Goal: Information Seeking & Learning: Check status

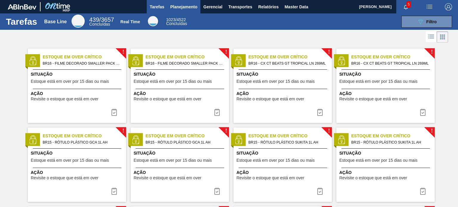
click at [180, 2] on button "Planejamento" at bounding box center [183, 6] width 33 height 13
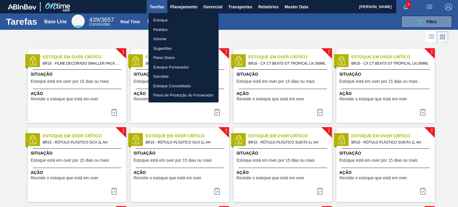
drag, startPoint x: 174, startPoint y: 20, endPoint x: 151, endPoint y: 3, distance: 28.5
click at [174, 20] on li "Estoque" at bounding box center [183, 20] width 70 height 10
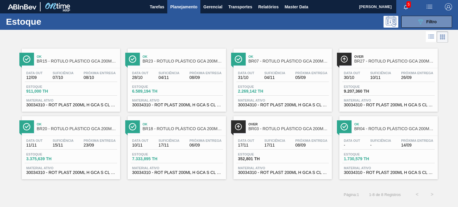
click at [182, 7] on span "Planejamento" at bounding box center [183, 6] width 27 height 7
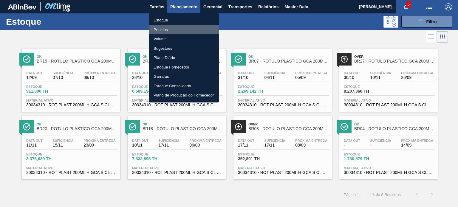
click at [168, 30] on li "Pedidos" at bounding box center [184, 30] width 70 height 10
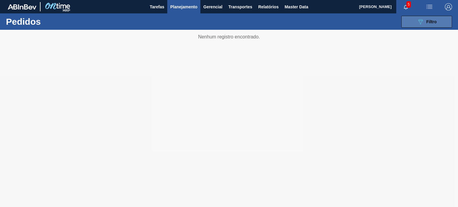
click at [418, 24] on icon "089F7B8B-B2A5-4AFE-B5C0-19BA573D28AC" at bounding box center [420, 21] width 7 height 7
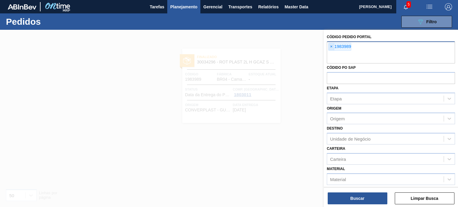
click at [332, 48] on span "×" at bounding box center [331, 46] width 6 height 7
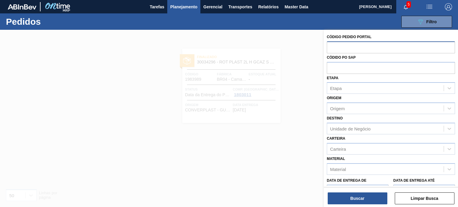
paste input "2003556"
type input "2003556"
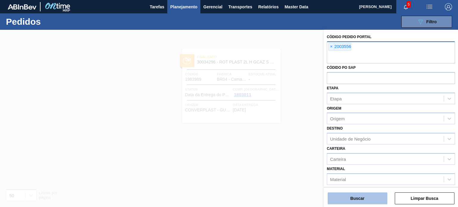
click at [372, 198] on button "Buscar" at bounding box center [358, 199] width 60 height 12
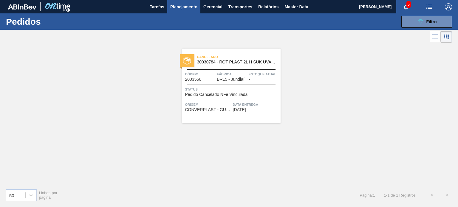
drag, startPoint x: 229, startPoint y: 74, endPoint x: 210, endPoint y: 81, distance: 21.0
drag, startPoint x: 210, startPoint y: 81, endPoint x: 160, endPoint y: 70, distance: 50.6
click at [162, 69] on div "Cancelado 30030784 - ROT PLAST 2L H SUK UVA NIV24 Código 2003556 Fábrica BR15 -…" at bounding box center [229, 114] width 458 height 140
click at [188, 9] on span "Planejamento" at bounding box center [183, 6] width 27 height 7
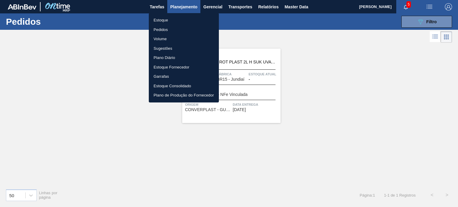
click at [159, 21] on li "Estoque" at bounding box center [184, 20] width 70 height 10
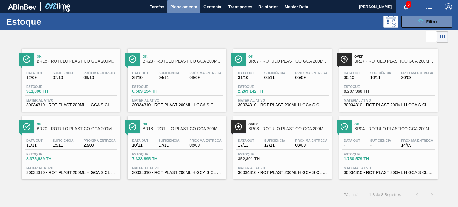
click at [185, 5] on span "Planejamento" at bounding box center [183, 6] width 27 height 7
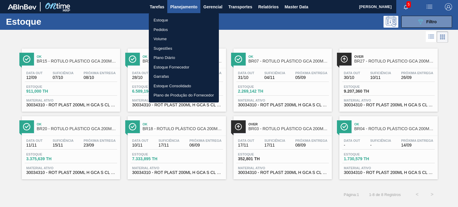
click at [162, 27] on li "Pedidos" at bounding box center [184, 30] width 70 height 10
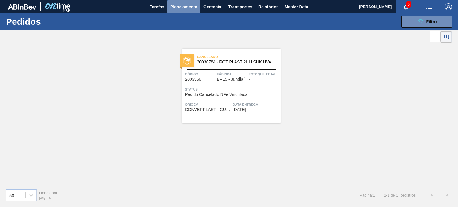
click at [174, 6] on span "Planejamento" at bounding box center [183, 6] width 27 height 7
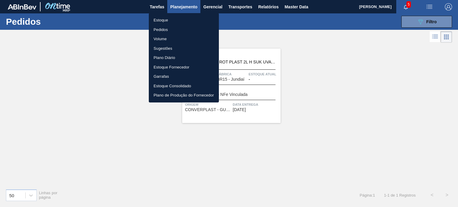
click at [408, 25] on div at bounding box center [229, 103] width 458 height 207
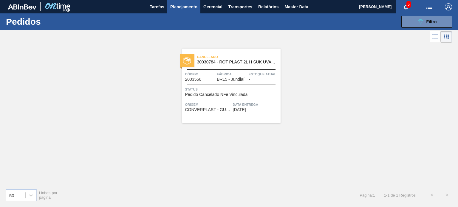
click at [411, 26] on div "Estoque Pedidos Volume Sugestões Plano Diário Estoque Fornecedor Garrafas Estoq…" at bounding box center [229, 103] width 458 height 207
click at [407, 21] on button "089F7B8B-B2A5-4AFE-B5C0-19BA573D28AC Filtro" at bounding box center [426, 22] width 51 height 12
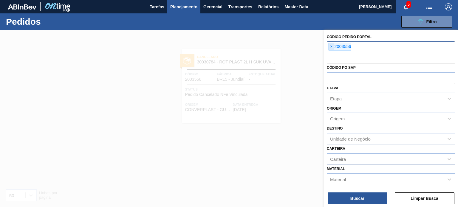
click at [331, 46] on span "×" at bounding box center [331, 46] width 6 height 7
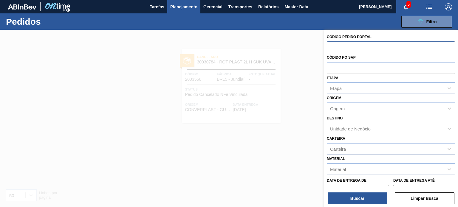
paste input "2017353"
type input "2017353"
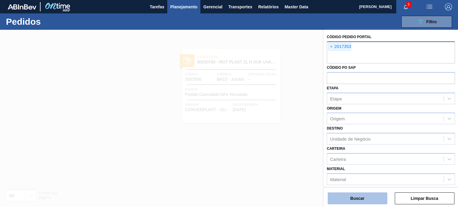
click at [367, 202] on button "Buscar" at bounding box center [358, 199] width 60 height 12
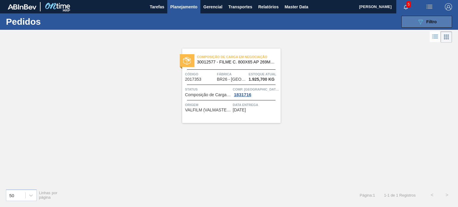
click at [417, 16] on button "089F7B8B-B2A5-4AFE-B5C0-19BA573D28AC Filtro" at bounding box center [426, 22] width 51 height 12
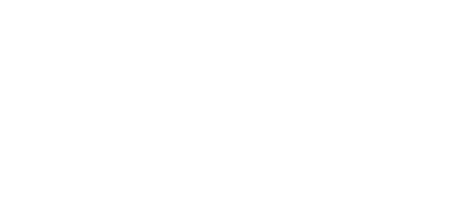
click at [331, 0] on html at bounding box center [229, 0] width 458 height 0
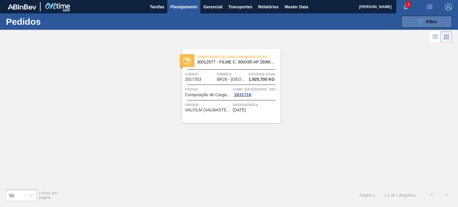
click at [412, 19] on button "089F7B8B-B2A5-4AFE-B5C0-19BA573D28AC Filtro" at bounding box center [426, 22] width 51 height 12
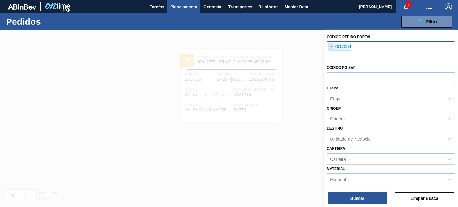
click at [332, 47] on span "×" at bounding box center [331, 46] width 6 height 7
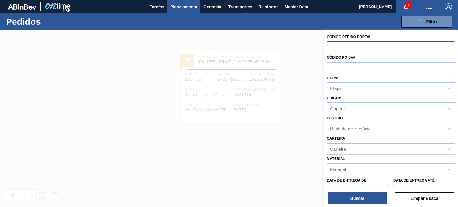
paste input "1987713"
type input "1987713"
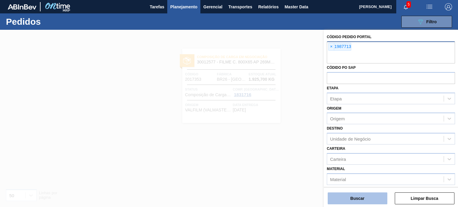
click at [372, 203] on button "Buscar" at bounding box center [358, 199] width 60 height 12
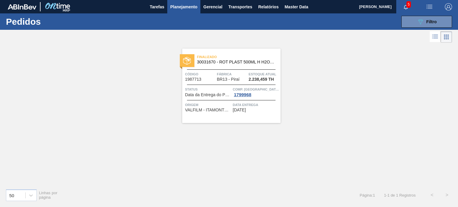
click at [188, 6] on span "Planejamento" at bounding box center [183, 6] width 27 height 7
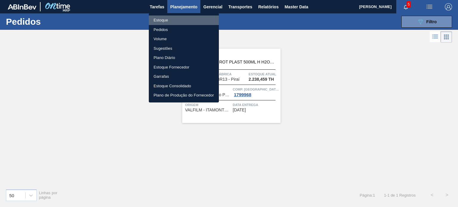
click at [179, 16] on li "Estoque" at bounding box center [184, 20] width 70 height 10
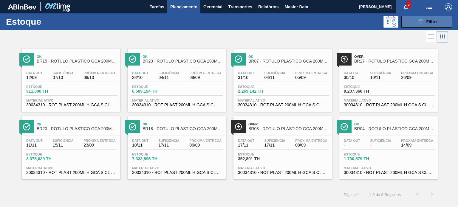
click at [427, 20] on span "Filtro" at bounding box center [431, 21] width 10 height 5
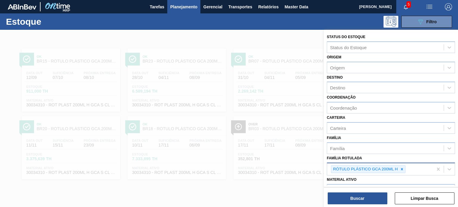
click at [405, 171] on div "RÓTULO PLÁSTICO GCA 200ML H" at bounding box center [380, 169] width 106 height 12
click at [400, 169] on icon at bounding box center [402, 169] width 4 height 4
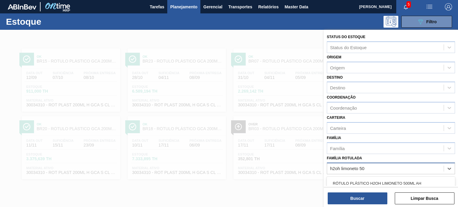
type Rotulada "h2oh limoneto 500"
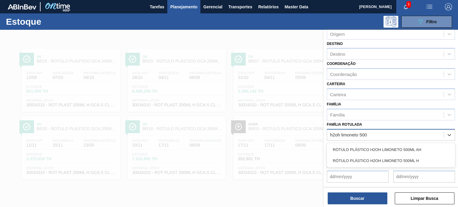
scroll to position [60, 0]
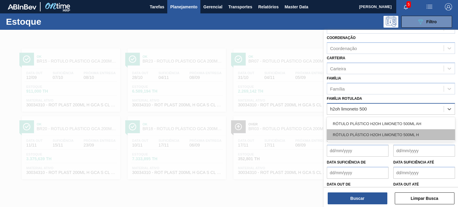
click at [372, 134] on div "RÓTULO PLÁSTICO H2OH LIMONETO 500ML H" at bounding box center [391, 134] width 128 height 11
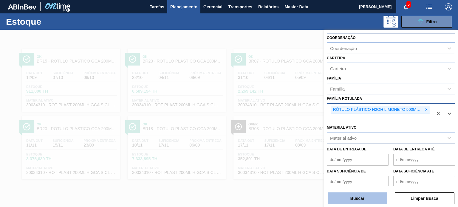
click at [362, 201] on button "Buscar" at bounding box center [358, 199] width 60 height 12
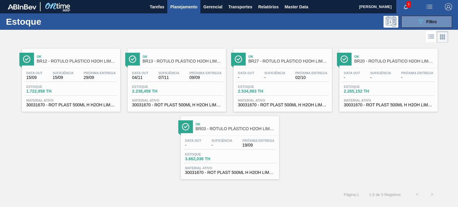
click at [188, 7] on span "Planejamento" at bounding box center [183, 6] width 27 height 7
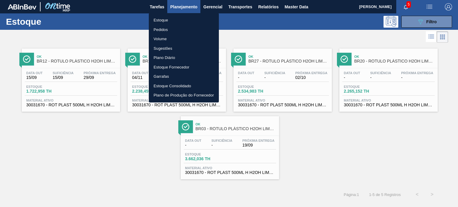
click at [174, 34] on li "Pedidos" at bounding box center [184, 30] width 70 height 10
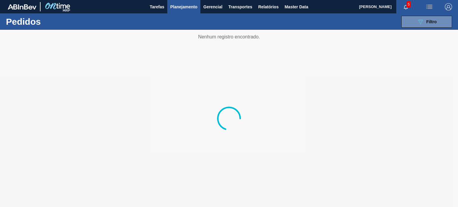
click at [173, 17] on div "089F7B8B-B2A5-4AFE-B5C0-19BA573D28AC Filtro Código Pedido Portal × 1987713 Códi…" at bounding box center [272, 22] width 363 height 18
click at [176, 10] on span "Planejamento" at bounding box center [183, 6] width 27 height 7
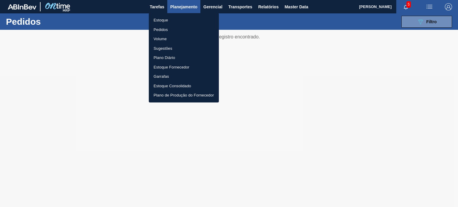
click at [168, 30] on li "Pedidos" at bounding box center [184, 30] width 70 height 10
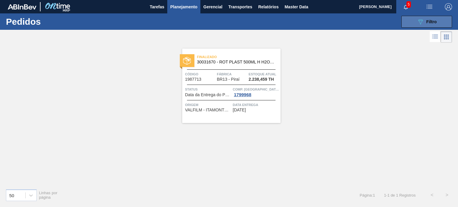
click at [409, 24] on button "089F7B8B-B2A5-4AFE-B5C0-19BA573D28AC Filtro" at bounding box center [426, 22] width 51 height 12
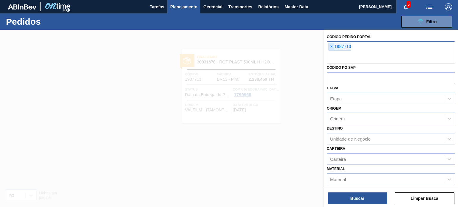
click at [332, 48] on span "×" at bounding box center [331, 46] width 6 height 7
paste input "2008205"
type input "2008205"
click at [373, 202] on button "Buscar" at bounding box center [358, 199] width 60 height 12
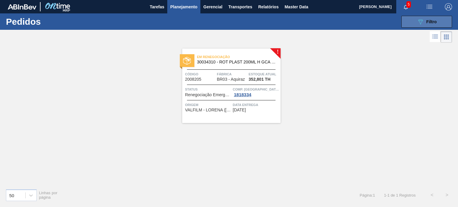
click at [417, 20] on icon "089F7B8B-B2A5-4AFE-B5C0-19BA573D28AC" at bounding box center [420, 21] width 7 height 7
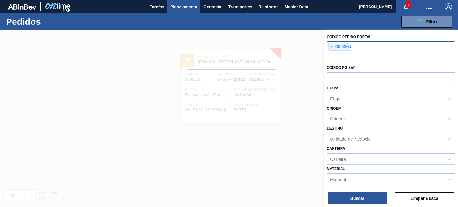
click at [328, 46] on div "× 2008205" at bounding box center [391, 52] width 128 height 22
click at [328, 46] on div "× 2008205" at bounding box center [339, 47] width 23 height 8
click at [328, 46] on span "×" at bounding box center [331, 46] width 6 height 7
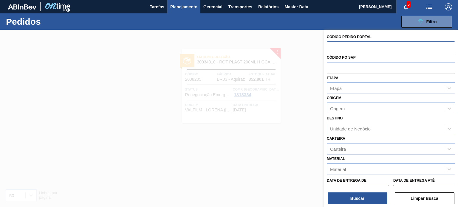
paste input "2003566"
type input "2003566"
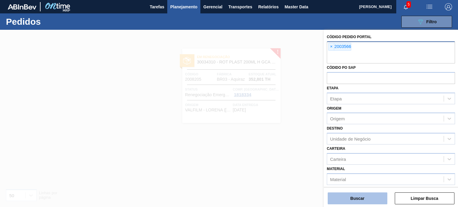
click at [374, 196] on button "Buscar" at bounding box center [358, 199] width 60 height 12
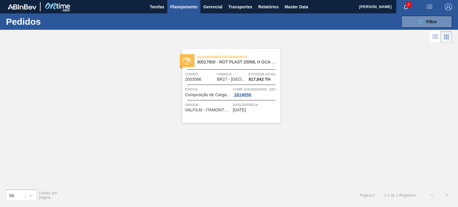
click at [172, 7] on span "Planejamento" at bounding box center [183, 6] width 27 height 7
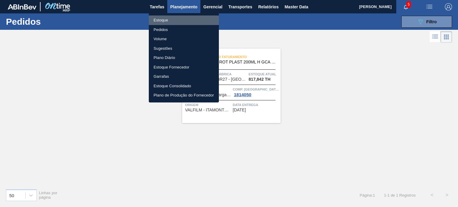
click at [168, 18] on li "Estoque" at bounding box center [184, 20] width 70 height 10
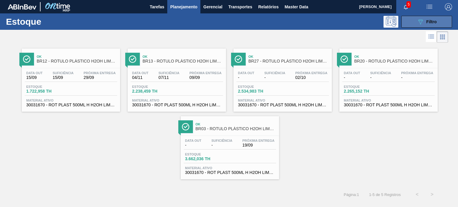
click at [430, 27] on button "089F7B8B-B2A5-4AFE-B5C0-19BA573D28AC Filtro" at bounding box center [426, 22] width 51 height 12
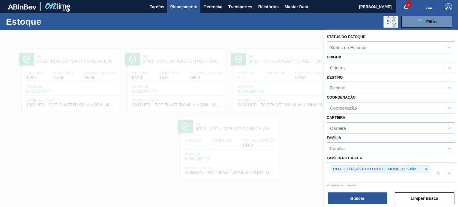
click at [425, 168] on icon at bounding box center [426, 169] width 4 height 4
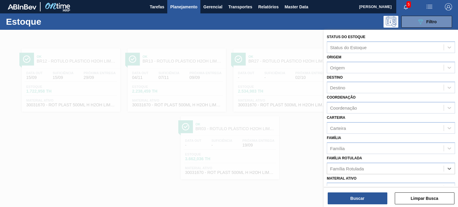
click at [270, 96] on div at bounding box center [229, 133] width 458 height 207
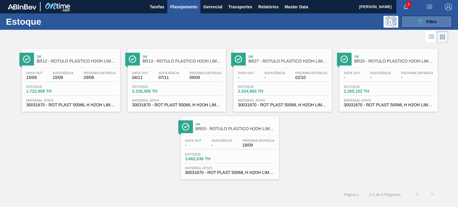
click at [427, 22] on span "Filtro" at bounding box center [431, 21] width 10 height 5
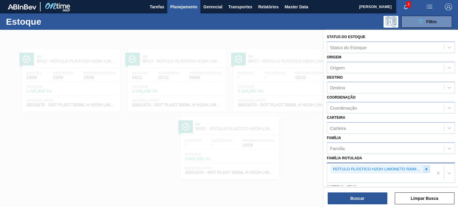
click at [425, 169] on icon at bounding box center [426, 169] width 2 height 2
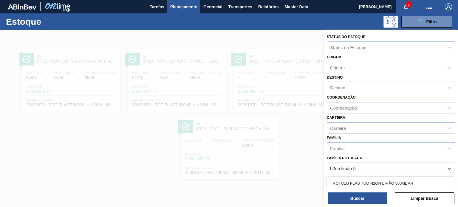
type Rotulada "h2oh limão 500"
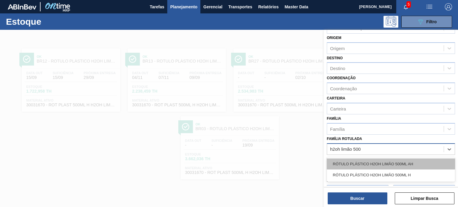
scroll to position [30, 0]
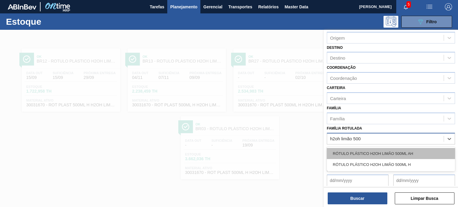
click at [407, 149] on div "RÓTULO PLÁSTICO H2OH LIMÃO 500ML AH" at bounding box center [391, 153] width 128 height 11
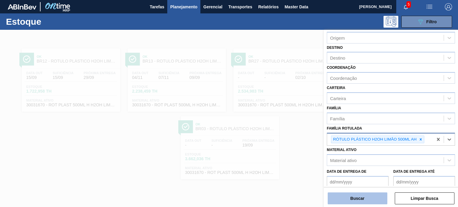
click at [371, 200] on button "Buscar" at bounding box center [358, 199] width 60 height 12
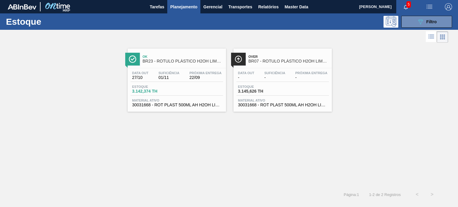
click at [180, 11] on button "Planejamento" at bounding box center [183, 6] width 33 height 13
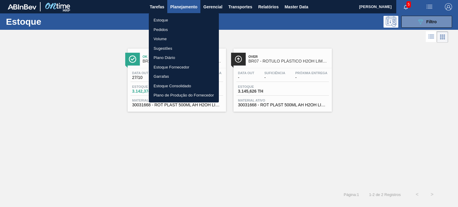
click at [167, 29] on li "Pedidos" at bounding box center [184, 30] width 70 height 10
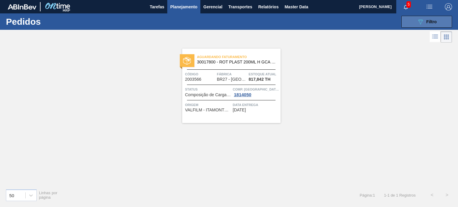
click at [412, 24] on button "089F7B8B-B2A5-4AFE-B5C0-19BA573D28AC Filtro" at bounding box center [426, 22] width 51 height 12
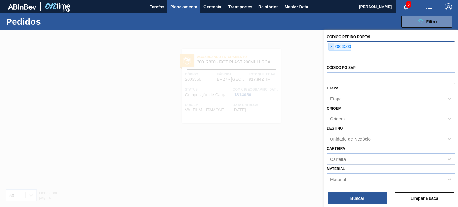
click at [330, 46] on span "×" at bounding box center [331, 46] width 6 height 7
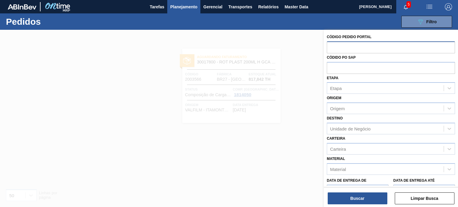
paste input "2008205"
type input "2008205"
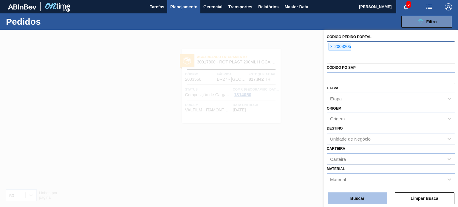
click at [339, 200] on button "Buscar" at bounding box center [358, 199] width 60 height 12
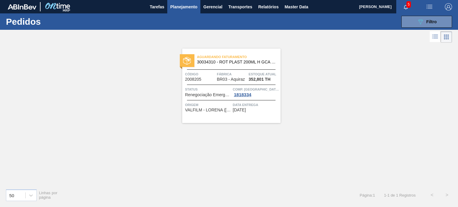
click at [177, 9] on span "Planejamento" at bounding box center [183, 6] width 27 height 7
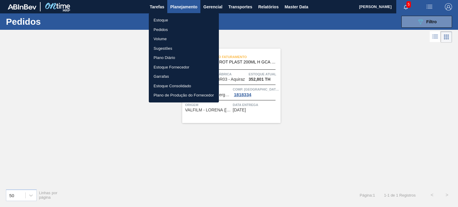
click at [168, 20] on li "Estoque" at bounding box center [184, 20] width 70 height 10
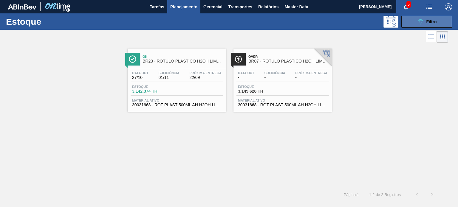
click at [437, 24] on button "089F7B8B-B2A5-4AFE-B5C0-19BA573D28AC Filtro" at bounding box center [426, 22] width 51 height 12
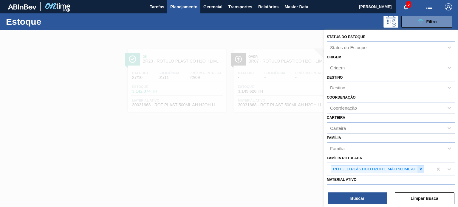
click at [421, 169] on icon at bounding box center [420, 169] width 4 height 4
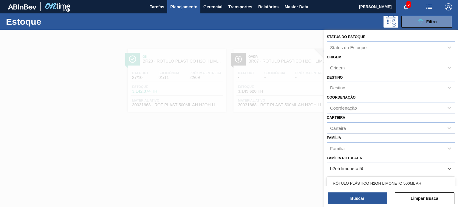
type Rotulada "h2oh limoneto 500"
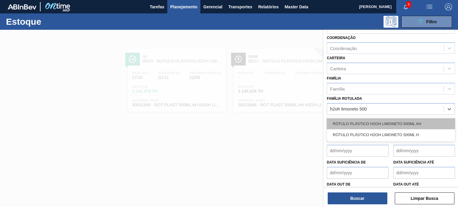
click at [401, 123] on div "RÓTULO PLÁSTICO H2OH LIMONETO 500ML AH" at bounding box center [391, 123] width 128 height 11
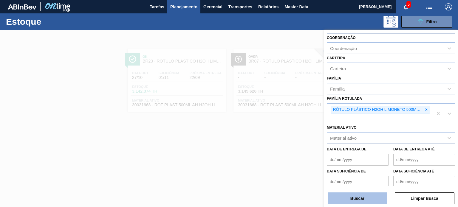
click at [366, 199] on button "Buscar" at bounding box center [358, 199] width 60 height 12
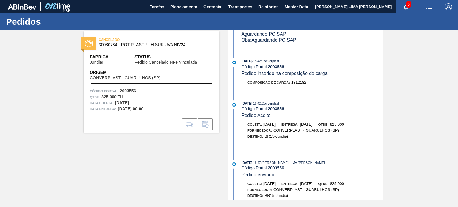
scroll to position [337, 0]
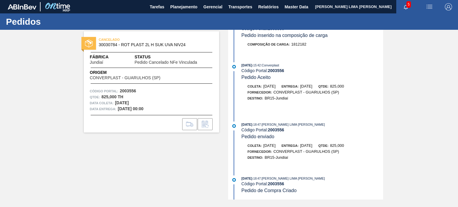
drag, startPoint x: 260, startPoint y: 124, endPoint x: 245, endPoint y: 122, distance: 15.2
click at [247, 123] on div "[DATE] 18:47 : [PERSON_NAME] LIMA [PERSON_NAME]" at bounding box center [312, 125] width 142 height 6
click at [245, 123] on span "05/08/2025" at bounding box center [246, 125] width 11 height 4
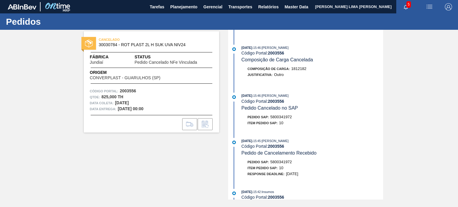
scroll to position [0, 0]
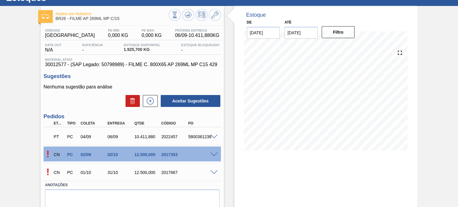
scroll to position [49, 0]
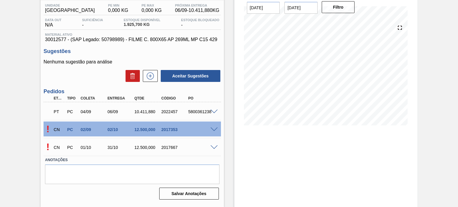
click at [214, 129] on span at bounding box center [213, 130] width 7 height 4
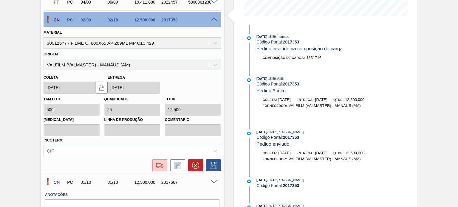
scroll to position [168, 0]
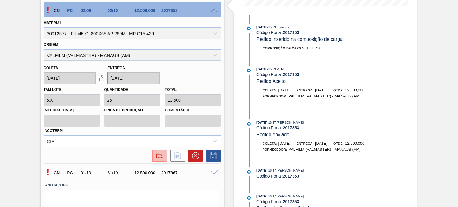
click at [163, 155] on img at bounding box center [160, 155] width 10 height 7
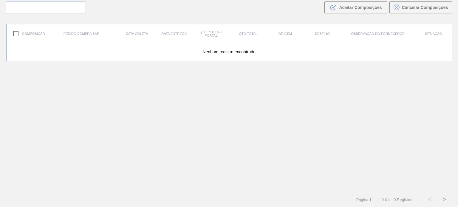
scroll to position [43, 0]
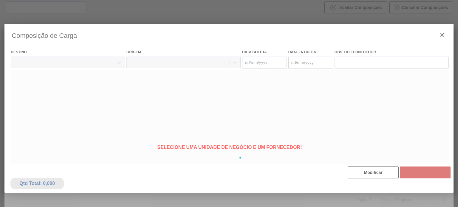
type coleta "02/09/2025"
type entrega "02/10/2025"
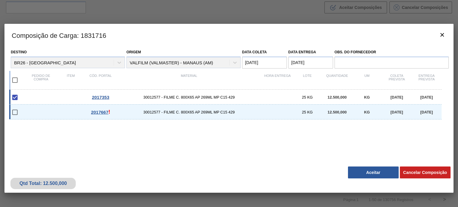
click at [20, 113] on input "checkbox" at bounding box center [15, 112] width 13 height 13
checkbox input "false"
click at [29, 115] on div "2017667 ! 30012577 - FILME C. 800X65 AP 269ML MP C15 429 25 KG 12.500,000 KG 01…" at bounding box center [225, 112] width 432 height 15
checkbox input "true"
click at [20, 114] on input "checkbox" at bounding box center [15, 112] width 13 height 13
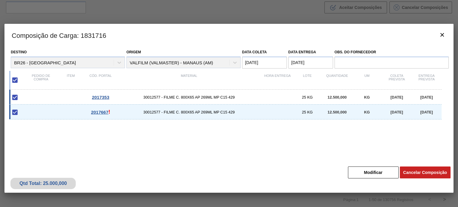
click at [13, 111] on input "checkbox" at bounding box center [15, 112] width 13 height 13
click at [17, 114] on input "checkbox" at bounding box center [15, 112] width 13 height 13
click at [17, 108] on input "checkbox" at bounding box center [15, 112] width 13 height 13
checkbox input "true"
click at [34, 115] on div "2017667 ! 30012577 - FILME C. 800X65 AP 269ML MP C15 429 25 KG 12.500,000 KG 01…" at bounding box center [225, 112] width 432 height 15
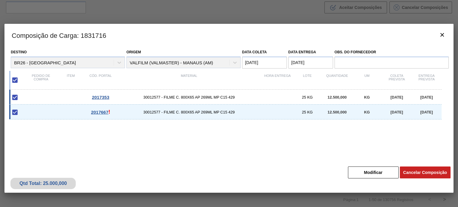
checkbox input "false"
click at [361, 174] on button "Aceitar" at bounding box center [373, 173] width 51 height 12
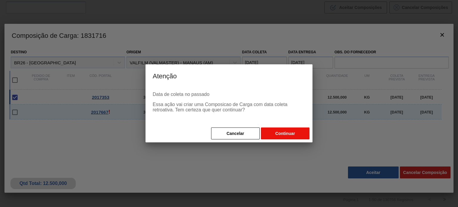
click at [279, 131] on button "Continuar" at bounding box center [285, 134] width 49 height 12
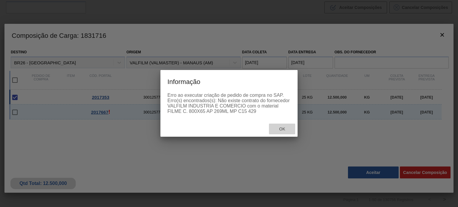
click at [282, 132] on div "Ok" at bounding box center [282, 129] width 26 height 11
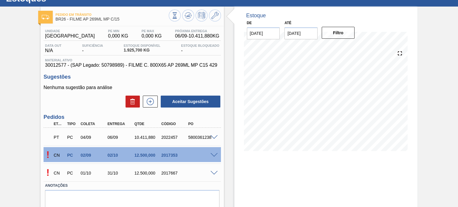
scroll to position [49, 0]
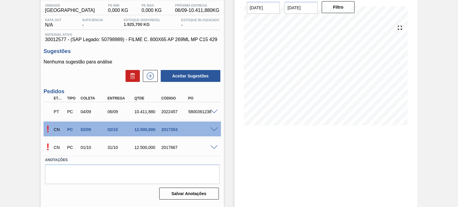
click at [210, 128] on span at bounding box center [213, 130] width 7 height 4
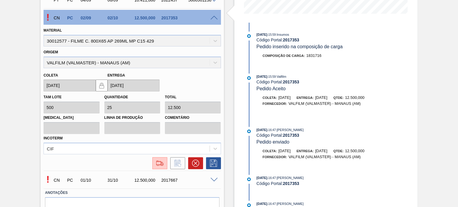
scroll to position [190, 0]
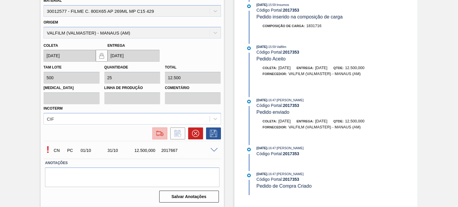
click at [161, 133] on img at bounding box center [160, 133] width 10 height 7
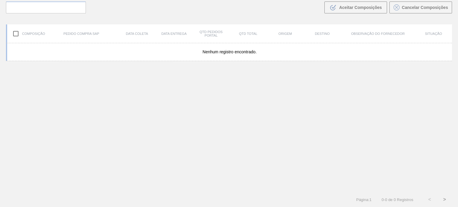
scroll to position [43, 0]
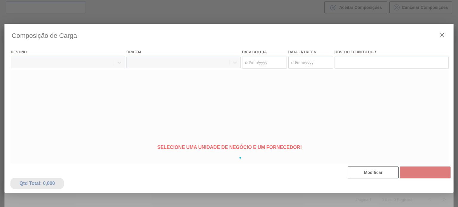
type coleta "02/09/2025"
type entrega "02/10/2025"
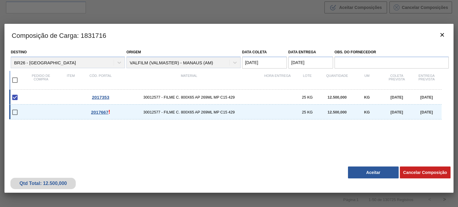
click at [15, 112] on input "checkbox" at bounding box center [15, 112] width 13 height 13
checkbox input "false"
click at [14, 100] on input "checkbox" at bounding box center [15, 97] width 13 height 13
checkbox input "true"
click at [14, 113] on input "checkbox" at bounding box center [15, 112] width 13 height 13
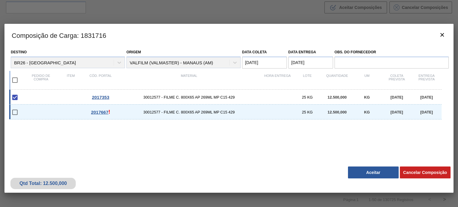
click at [15, 110] on input "checkbox" at bounding box center [15, 112] width 13 height 13
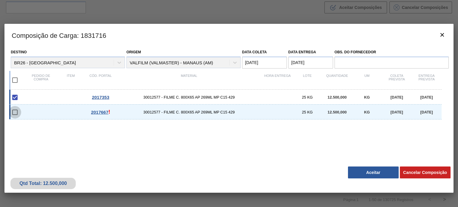
click at [15, 110] on input "checkbox" at bounding box center [15, 112] width 13 height 13
checkbox input "false"
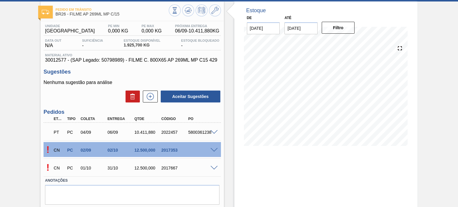
scroll to position [49, 0]
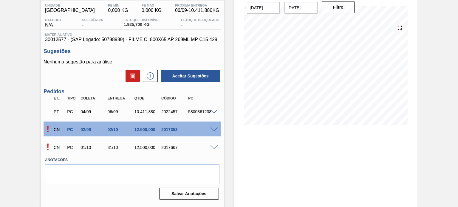
click at [211, 148] on span at bounding box center [213, 147] width 7 height 4
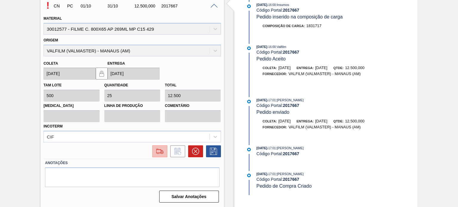
click at [161, 150] on img at bounding box center [160, 151] width 10 height 7
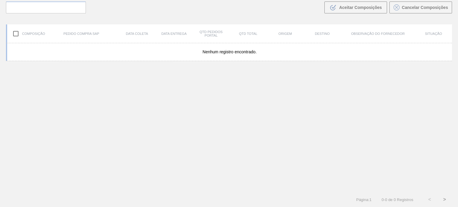
scroll to position [43, 0]
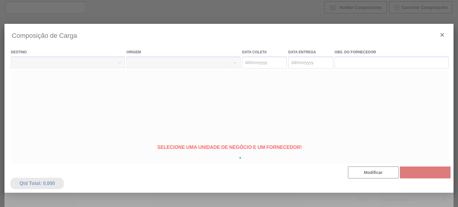
type coleta "01/10/2025"
type entrega "31/10/2025"
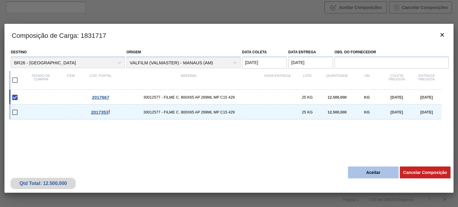
click at [362, 170] on button "Aceitar" at bounding box center [373, 173] width 51 height 12
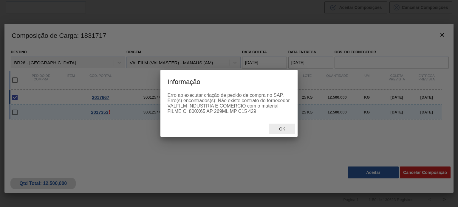
click at [275, 127] on span "Ok" at bounding box center [281, 129] width 15 height 5
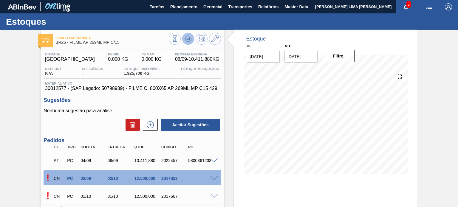
click at [186, 39] on icon at bounding box center [187, 38] width 7 height 7
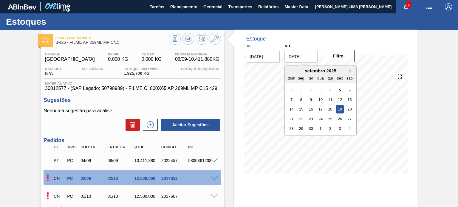
click at [302, 62] on input "19/09/2025" at bounding box center [300, 57] width 33 height 12
click at [350, 72] on button "Next Month" at bounding box center [351, 71] width 4 height 4
click at [352, 128] on div "3" at bounding box center [349, 129] width 8 height 8
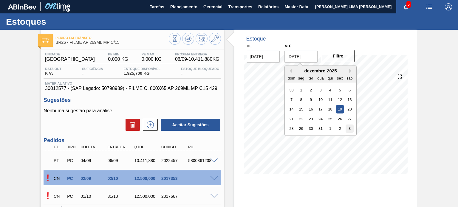
type input "03/01/2026"
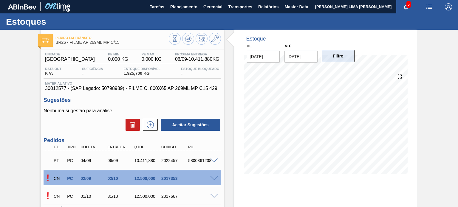
click at [336, 57] on button "Filtro" at bounding box center [338, 56] width 33 height 12
click at [208, 43] on div at bounding box center [195, 39] width 52 height 13
click at [216, 40] on icon at bounding box center [214, 38] width 7 height 7
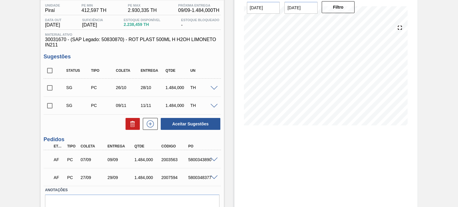
scroll to position [17, 0]
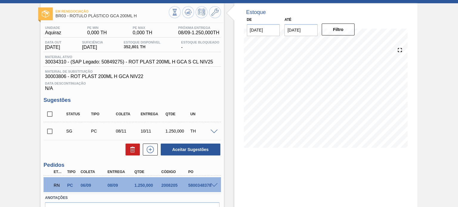
scroll to position [62, 0]
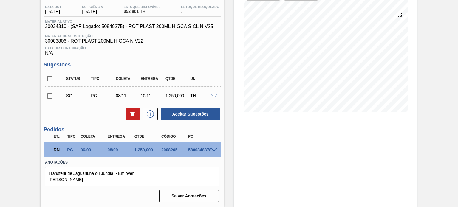
click at [213, 150] on span at bounding box center [213, 150] width 7 height 4
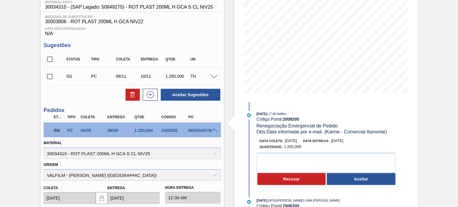
scroll to position [92, 0]
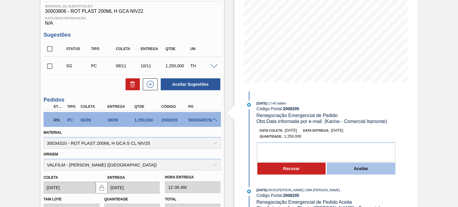
click at [343, 170] on button "Aceitar" at bounding box center [361, 169] width 69 height 12
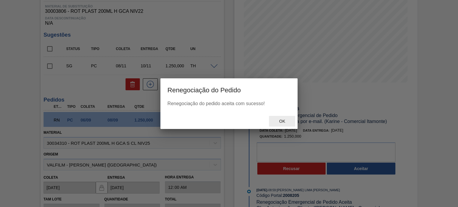
click at [283, 118] on div "Ok" at bounding box center [282, 121] width 26 height 11
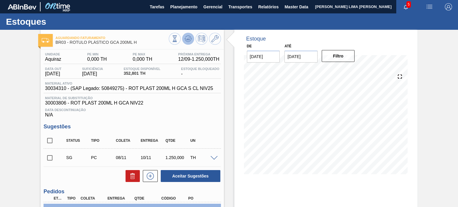
click at [187, 36] on icon at bounding box center [188, 37] width 6 height 3
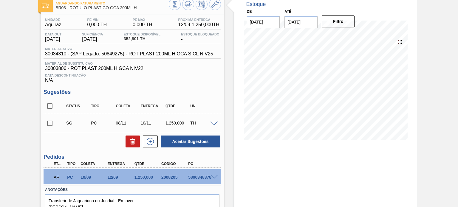
scroll to position [62, 0]
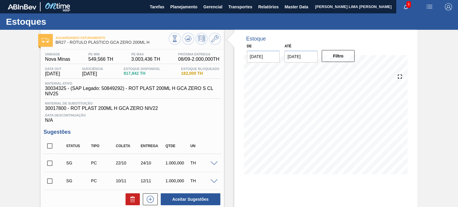
scroll to position [119, 0]
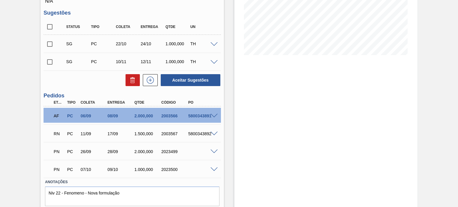
click at [213, 133] on span at bounding box center [213, 134] width 7 height 4
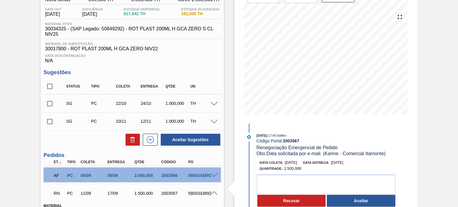
scroll to position [30, 0]
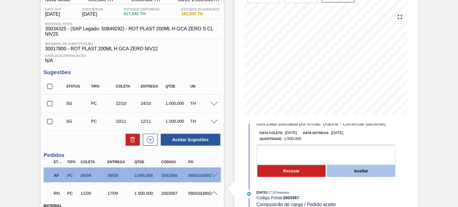
click at [348, 171] on button "Aceitar" at bounding box center [361, 171] width 69 height 12
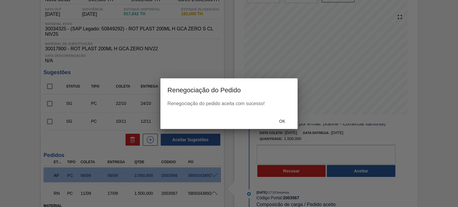
click at [280, 120] on span "Ok" at bounding box center [281, 121] width 15 height 5
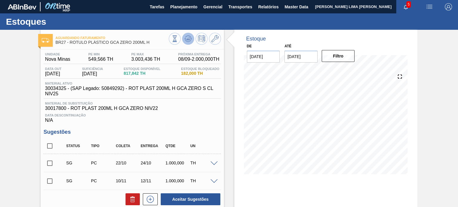
click at [187, 42] on icon at bounding box center [187, 38] width 7 height 7
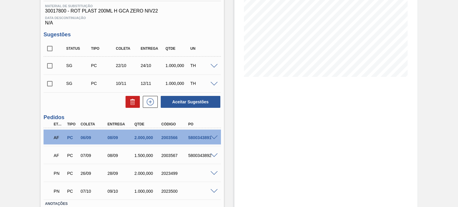
scroll to position [139, 0]
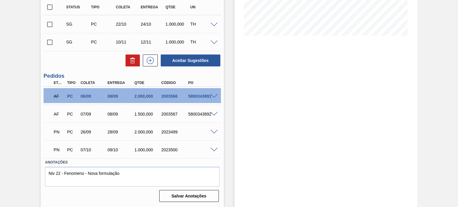
click at [216, 130] on span at bounding box center [213, 132] width 7 height 4
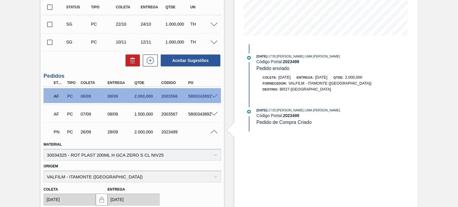
click at [215, 130] on span at bounding box center [213, 132] width 7 height 4
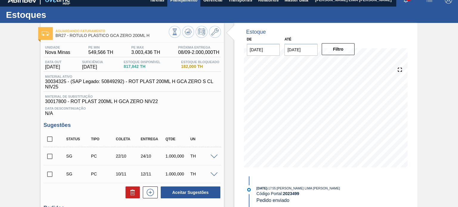
scroll to position [0, 0]
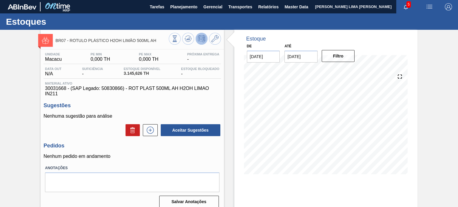
click at [204, 42] on button at bounding box center [202, 39] width 12 height 12
click at [171, 40] on icon at bounding box center [174, 38] width 7 height 7
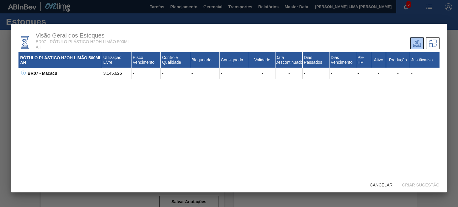
click at [24, 73] on icon at bounding box center [23, 73] width 2 height 0
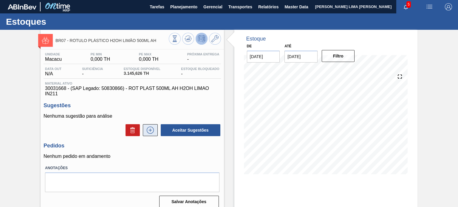
click at [148, 127] on icon at bounding box center [150, 130] width 10 height 7
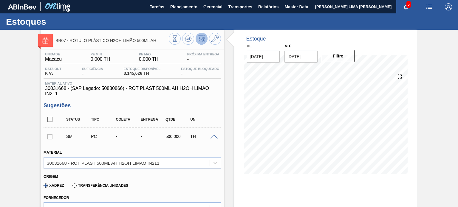
click at [58, 89] on span "30031668 - (SAP Legado: 50830866) - ROT PLAST 500ML AH H2OH LIMAO IN211" at bounding box center [132, 91] width 174 height 11
copy span "30031668"
click at [217, 39] on icon at bounding box center [214, 38] width 7 height 7
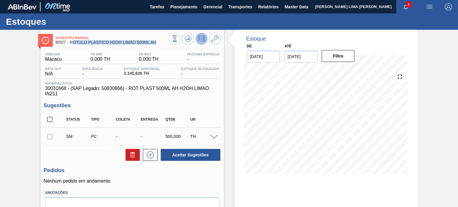
drag, startPoint x: 158, startPoint y: 41, endPoint x: 71, endPoint y: 41, distance: 86.7
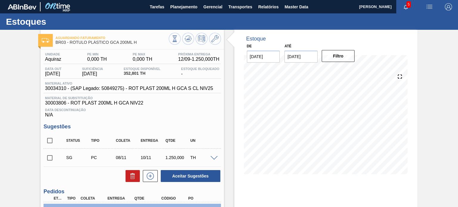
scroll to position [62, 0]
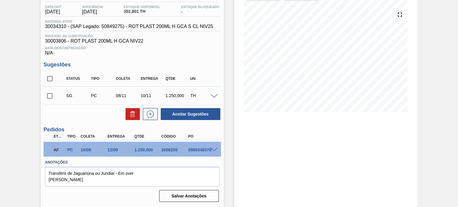
click at [214, 153] on div "AF PC 10/09 12/09 1.250,000 2008205 5800348378" at bounding box center [132, 149] width 177 height 15
click at [215, 152] on div "5800348378" at bounding box center [202, 150] width 30 height 5
click at [215, 150] on span at bounding box center [213, 150] width 7 height 4
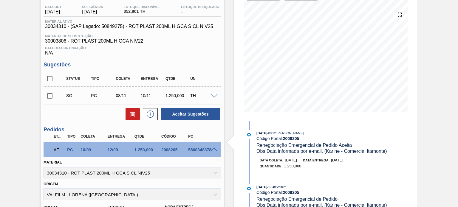
click at [207, 52] on div "Data Descontinuação N/A" at bounding box center [132, 50] width 177 height 12
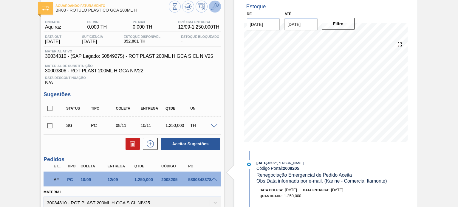
click at [216, 4] on icon at bounding box center [214, 6] width 7 height 7
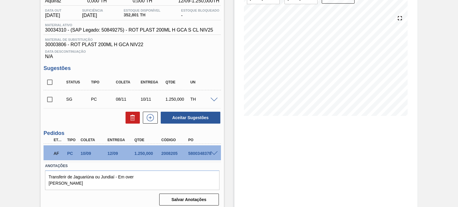
scroll to position [62, 0]
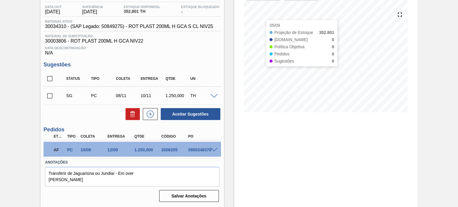
click at [207, 71] on div "Status Tipo Coleta Entrega Qtde UN" at bounding box center [132, 79] width 177 height 16
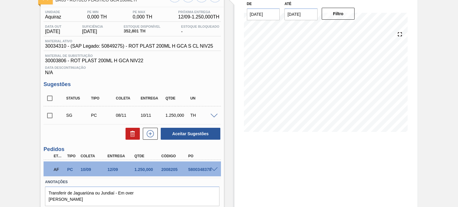
scroll to position [32, 0]
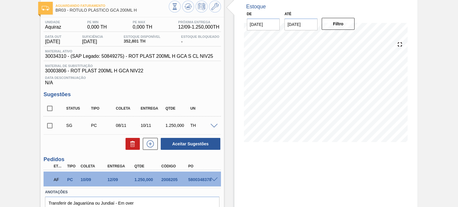
click at [238, 71] on div "Estoque De [DATE] Até [DATE] Filtro 06/09 Projeção de Estoque 352.801 [DOMAIN_N…" at bounding box center [325, 74] width 183 height 153
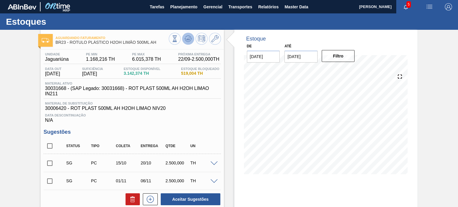
click at [188, 41] on icon at bounding box center [187, 38] width 7 height 7
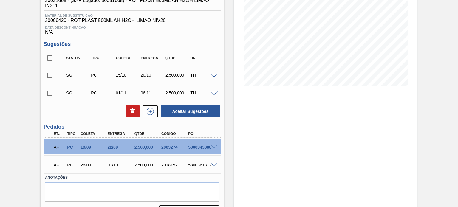
scroll to position [89, 0]
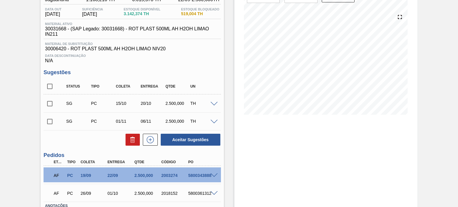
click at [224, 105] on div "Estoque De [DATE] Até [DATE] Filtro" at bounding box center [320, 110] width 193 height 280
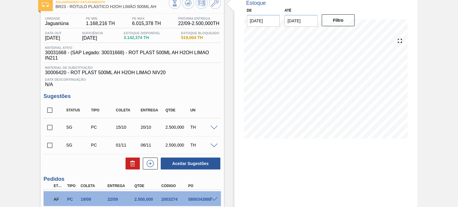
scroll to position [60, 0]
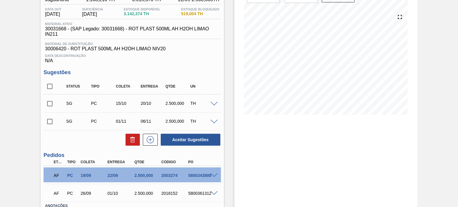
click at [44, 107] on input "checkbox" at bounding box center [50, 103] width 13 height 13
click at [190, 141] on button "Aceitar Sugestões" at bounding box center [191, 140] width 60 height 12
checkbox input "false"
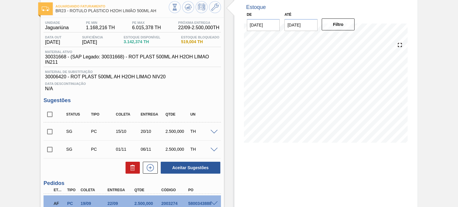
scroll to position [0, 0]
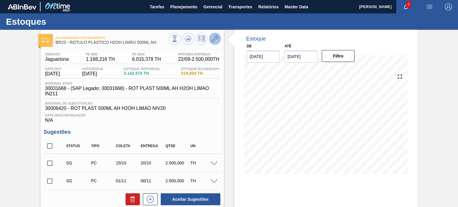
click at [217, 38] on icon at bounding box center [214, 38] width 7 height 7
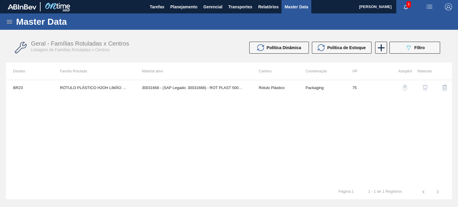
click at [427, 91] on button "button" at bounding box center [425, 87] width 14 height 14
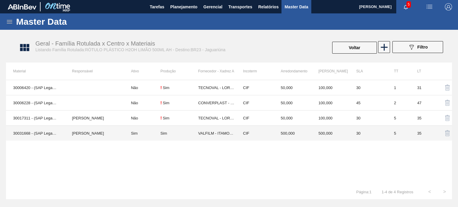
click at [262, 128] on td "CIF" at bounding box center [255, 133] width 38 height 15
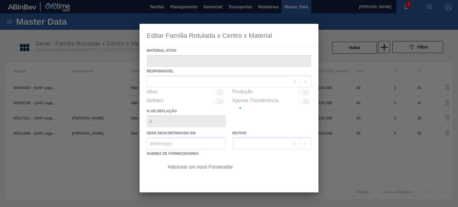
type ativo "30031668 - (SAP Legado: 30031668) - ROT PLAST 500ML AH H2OH LIMAO IN211"
checkbox input "true"
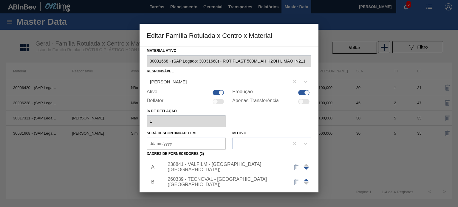
click at [208, 165] on div "238841 - VALFILM - [GEOGRAPHIC_DATA] ([GEOGRAPHIC_DATA])" at bounding box center [225, 167] width 117 height 11
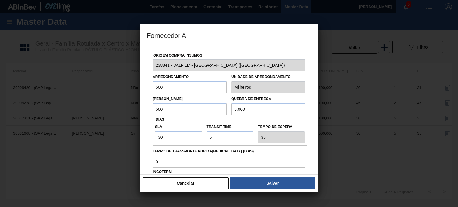
click at [167, 110] on input "500" at bounding box center [190, 109] width 74 height 12
drag, startPoint x: 175, startPoint y: 108, endPoint x: 155, endPoint y: 108, distance: 20.0
click at [155, 108] on input "500" at bounding box center [190, 109] width 74 height 12
drag, startPoint x: 172, startPoint y: 87, endPoint x: 148, endPoint y: 86, distance: 24.8
click at [148, 86] on div "Origem Compra Insumos 238841 - VALFILM - [GEOGRAPHIC_DATA] ([GEOGRAPHIC_DATA]) …" at bounding box center [229, 144] width 165 height 197
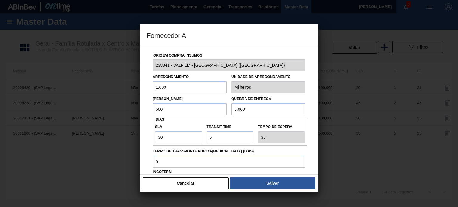
type input "1.000"
drag, startPoint x: 164, startPoint y: 109, endPoint x: 149, endPoint y: 109, distance: 15.2
click at [149, 109] on div "Origem Compra Insumos 238841 - VALFILM - [GEOGRAPHIC_DATA] ([GEOGRAPHIC_DATA]) …" at bounding box center [229, 144] width 165 height 197
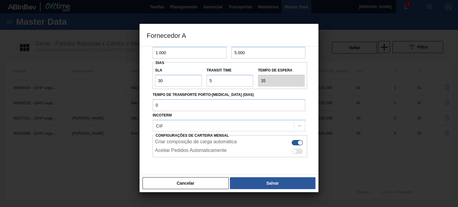
scroll to position [60, 0]
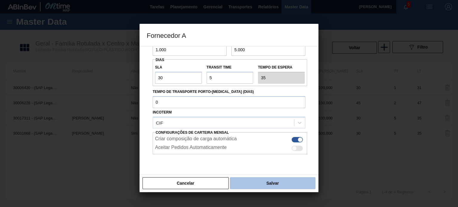
type input "1.000"
click at [259, 183] on button "Salvar" at bounding box center [273, 183] width 86 height 12
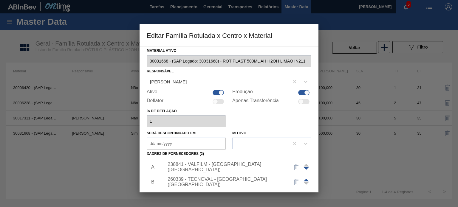
scroll to position [61, 0]
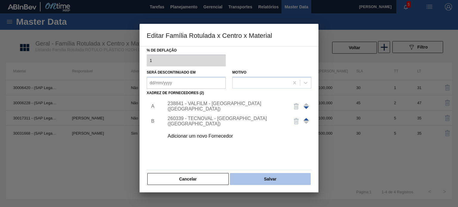
click at [260, 182] on button "Salvar" at bounding box center [270, 179] width 81 height 12
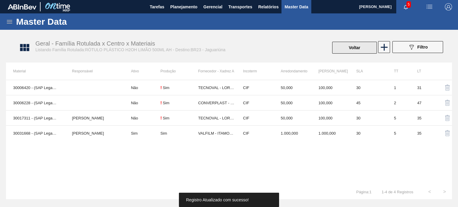
click at [349, 44] on button "Voltar" at bounding box center [354, 48] width 45 height 12
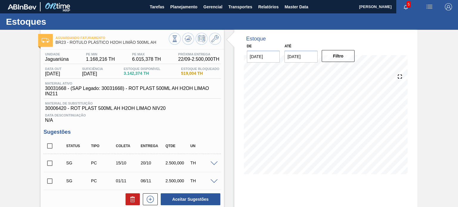
click at [185, 30] on div "Aguardando Faturamento BR23 - RÓTULO PLÁSTICO H2OH LIMÃO 500ML AH" at bounding box center [132, 38] width 183 height 16
click at [186, 35] on button at bounding box center [188, 39] width 12 height 12
click at [216, 38] on icon at bounding box center [214, 38] width 7 height 7
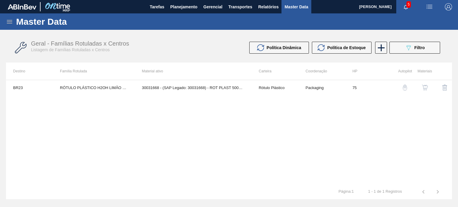
click at [426, 88] on img "button" at bounding box center [425, 88] width 6 height 6
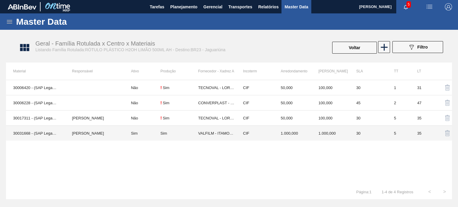
click at [253, 134] on td "CIF" at bounding box center [255, 133] width 38 height 15
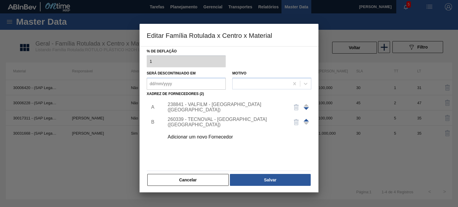
scroll to position [61, 0]
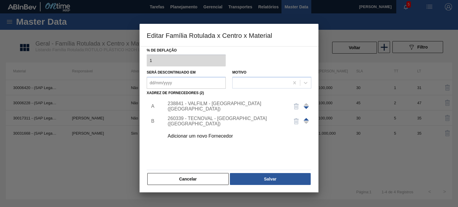
click at [224, 104] on div "238841 - VALFILM - [GEOGRAPHIC_DATA] ([GEOGRAPHIC_DATA])" at bounding box center [225, 106] width 117 height 11
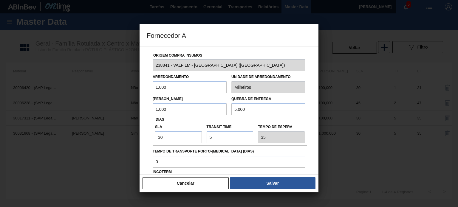
drag, startPoint x: 193, startPoint y: 113, endPoint x: 130, endPoint y: 109, distance: 63.0
click at [130, 109] on div "Fornecedor A Origem Compra Insumos 238841 - VALFILM - [GEOGRAPHIC_DATA] ([GEOGR…" at bounding box center [229, 103] width 458 height 207
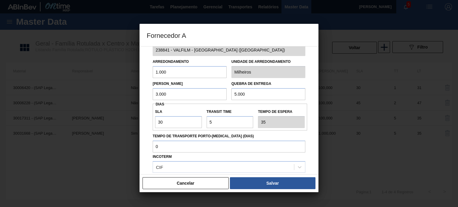
scroll to position [30, 0]
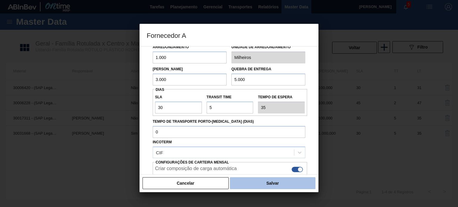
type input "3.000"
click at [252, 180] on button "Salvar" at bounding box center [273, 183] width 86 height 12
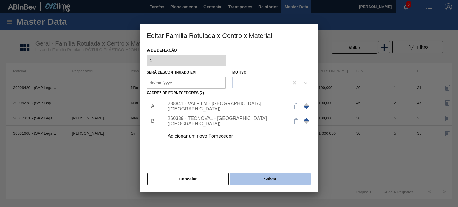
click at [256, 176] on button "Salvar" at bounding box center [270, 179] width 81 height 12
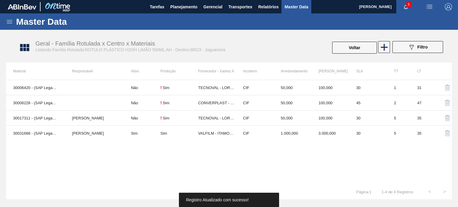
click at [345, 47] on button "Voltar" at bounding box center [354, 48] width 45 height 12
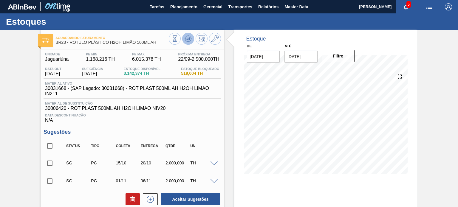
click at [186, 42] on icon at bounding box center [187, 38] width 7 height 7
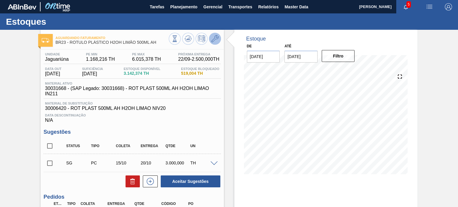
click at [212, 41] on icon at bounding box center [214, 38] width 7 height 7
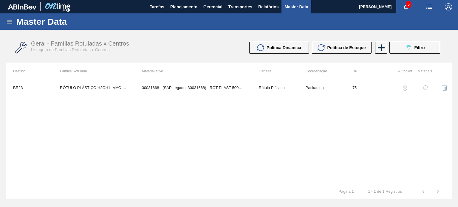
click at [424, 88] on img "button" at bounding box center [425, 88] width 6 height 6
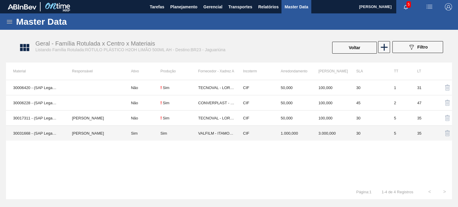
click at [174, 134] on div "Sim" at bounding box center [179, 133] width 38 height 4
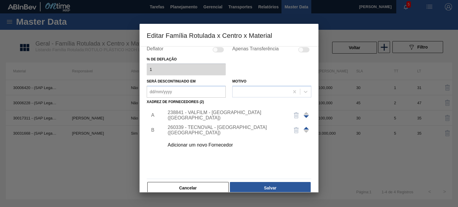
scroll to position [61, 0]
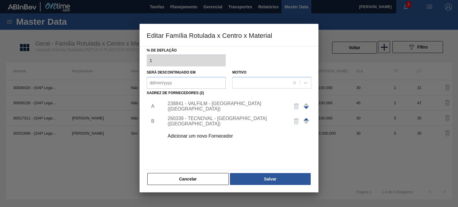
click at [204, 109] on div "238841 - VALFILM - [GEOGRAPHIC_DATA] ([GEOGRAPHIC_DATA])" at bounding box center [236, 106] width 151 height 15
click at [204, 108] on div "238841 - VALFILM - [GEOGRAPHIC_DATA] ([GEOGRAPHIC_DATA])" at bounding box center [225, 106] width 117 height 11
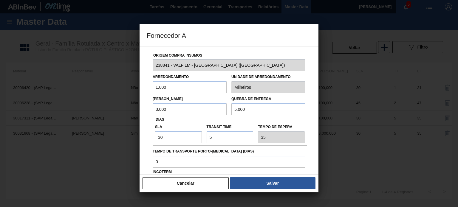
drag, startPoint x: 187, startPoint y: 111, endPoint x: 145, endPoint y: 111, distance: 41.7
click at [145, 111] on div "Origem Compra Insumos 238841 - VALFILM - [GEOGRAPHIC_DATA] ([GEOGRAPHIC_DATA]) …" at bounding box center [228, 110] width 179 height 128
type input "4.500"
drag, startPoint x: 169, startPoint y: 91, endPoint x: 137, endPoint y: 86, distance: 33.3
click at [136, 86] on div "Fornecedor A Origem Compra Insumos 238841 - VALFILM - [GEOGRAPHIC_DATA] ([GEOGR…" at bounding box center [229, 103] width 458 height 207
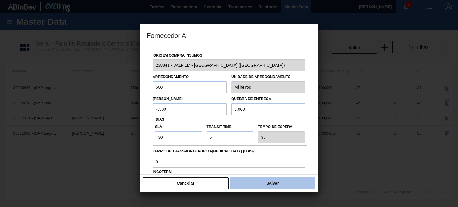
type input "500"
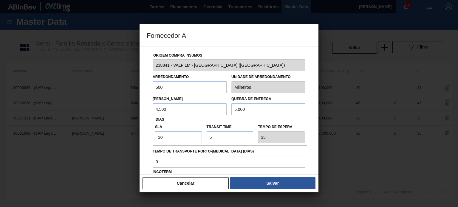
click at [266, 184] on button "Salvar" at bounding box center [273, 183] width 86 height 12
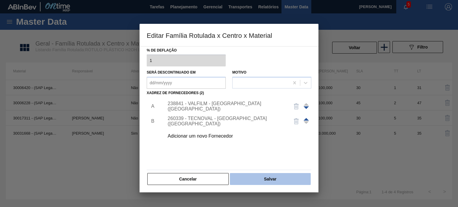
click at [262, 179] on button "Salvar" at bounding box center [270, 179] width 81 height 12
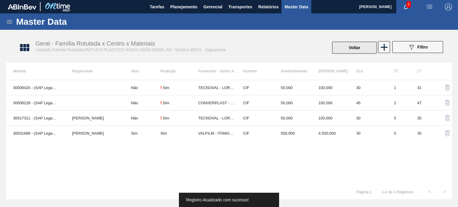
click at [346, 46] on button "Voltar" at bounding box center [354, 48] width 45 height 12
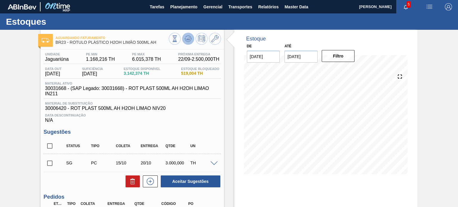
click at [191, 41] on icon at bounding box center [187, 38] width 7 height 7
click at [217, 36] on icon at bounding box center [214, 38] width 7 height 7
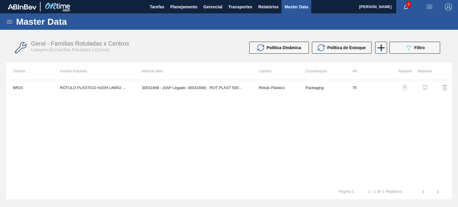
click at [422, 89] on img "button" at bounding box center [425, 88] width 6 height 6
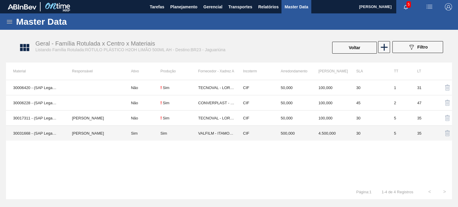
click at [273, 130] on td "CIF" at bounding box center [255, 133] width 38 height 15
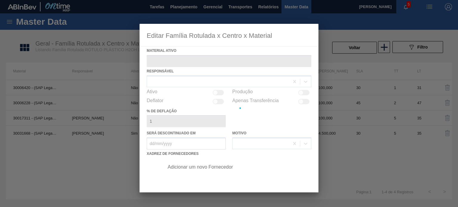
type ativo "30031668 - (SAP Legado: 30031668) - ROT PLAST 500ML AH H2OH LIMAO IN211"
checkbox input "true"
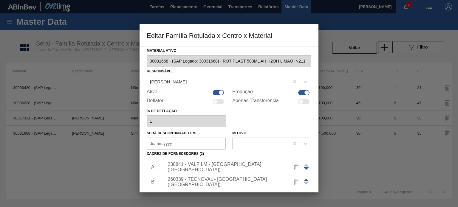
click at [225, 166] on div "238841 - VALFILM - [GEOGRAPHIC_DATA] ([GEOGRAPHIC_DATA])" at bounding box center [225, 167] width 117 height 11
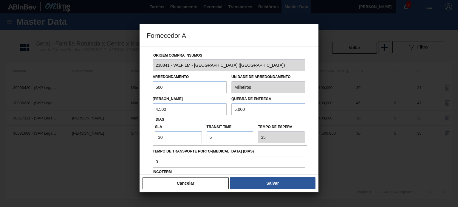
drag, startPoint x: 250, startPoint y: 105, endPoint x: 227, endPoint y: 104, distance: 23.9
click at [227, 104] on div "Lote Mínimo 4.500 Quebra de entrega 5.000" at bounding box center [228, 104] width 157 height 22
drag, startPoint x: 184, startPoint y: 111, endPoint x: 154, endPoint y: 107, distance: 30.1
click at [154, 107] on input "4.500" at bounding box center [190, 109] width 74 height 12
type input "4.000"
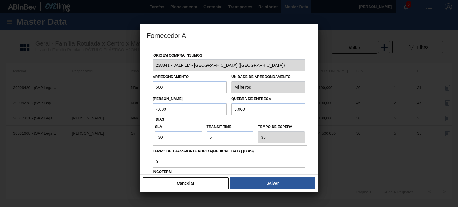
click at [266, 181] on button "Salvar" at bounding box center [273, 183] width 86 height 12
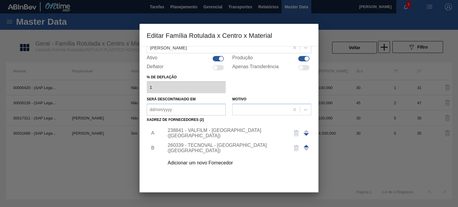
scroll to position [61, 0]
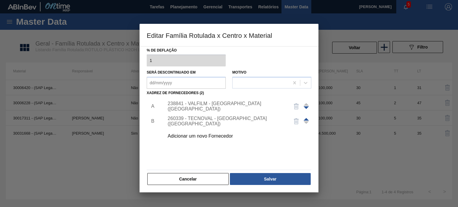
click at [263, 177] on button "Salvar" at bounding box center [270, 179] width 81 height 12
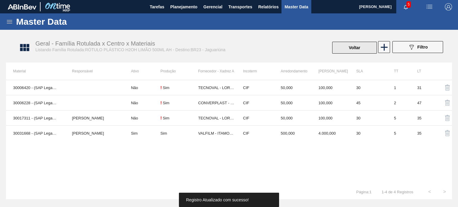
click at [347, 45] on button "Voltar" at bounding box center [354, 48] width 45 height 12
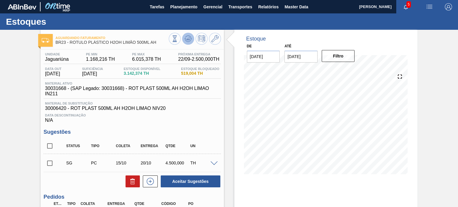
click at [186, 41] on icon at bounding box center [188, 40] width 6 height 3
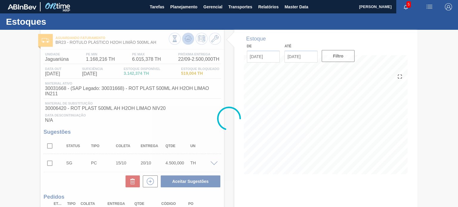
click at [186, 41] on div at bounding box center [229, 118] width 458 height 177
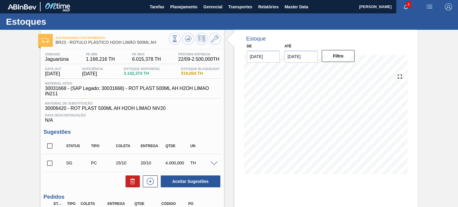
drag, startPoint x: 50, startPoint y: 144, endPoint x: 58, endPoint y: 146, distance: 8.5
click at [50, 144] on input "checkbox" at bounding box center [50, 146] width 13 height 13
checkbox input "true"
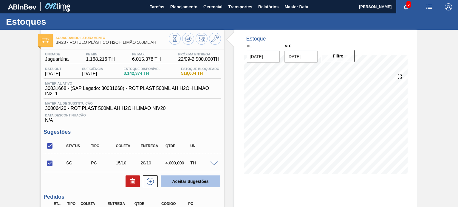
click at [180, 182] on button "Aceitar Sugestões" at bounding box center [191, 182] width 60 height 12
checkbox input "false"
click at [54, 161] on input "checkbox" at bounding box center [50, 163] width 13 height 13
click at [192, 184] on button "Aceitar Sugestões" at bounding box center [191, 182] width 60 height 12
checkbox input "false"
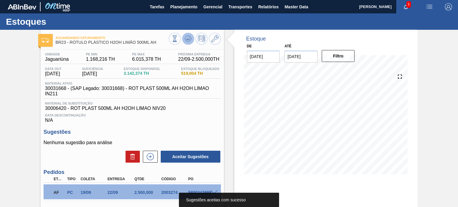
click at [187, 39] on icon at bounding box center [187, 38] width 1 height 1
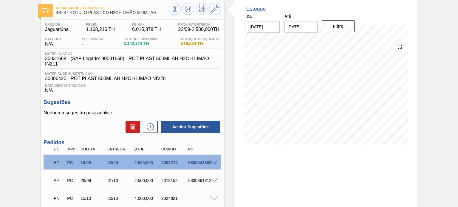
scroll to position [60, 0]
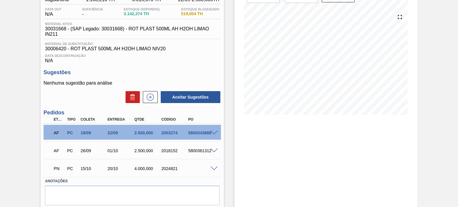
click at [163, 168] on div "2024821" at bounding box center [175, 168] width 30 height 5
copy div "2024821"
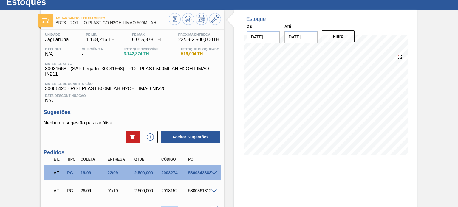
scroll to position [0, 0]
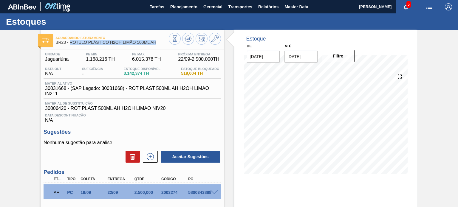
drag, startPoint x: 156, startPoint y: 46, endPoint x: 69, endPoint y: 49, distance: 86.8
click at [69, 47] on div "Aguardando Faturamento BR23 - RÓTULO PLÁSTICO H2OH LIMÃO 500ML AH Unidade Jagua…" at bounding box center [132, 158] width 183 height 256
copy span "RÓTULO PLÁSTICO H2OH LIMÃO 500ML AH"
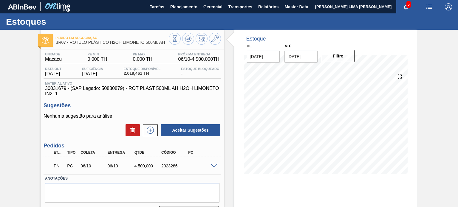
click at [213, 165] on span at bounding box center [213, 166] width 7 height 4
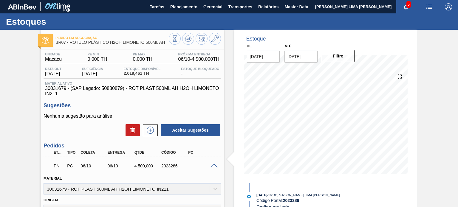
scroll to position [89, 0]
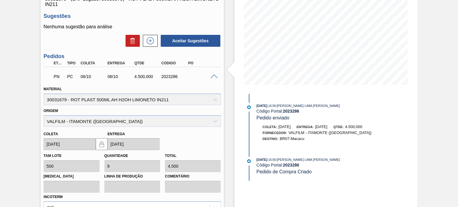
click at [167, 79] on div "2023286" at bounding box center [175, 76] width 30 height 5
copy div "2023286"
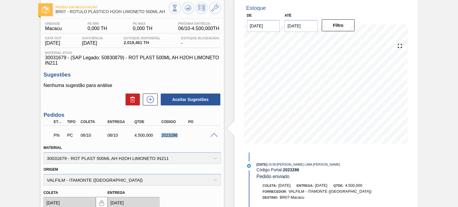
scroll to position [0, 0]
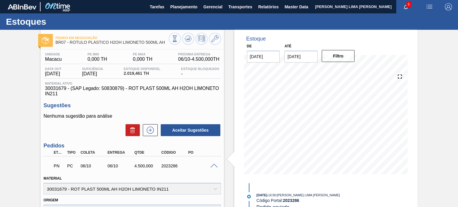
click at [54, 87] on span "30031679 - (SAP Legado: 50830879) - ROT PLAST 500ML AH H2OH LIMONETO IN211" at bounding box center [132, 91] width 174 height 11
copy span "30031679"
click at [169, 167] on div "2023286" at bounding box center [175, 166] width 30 height 5
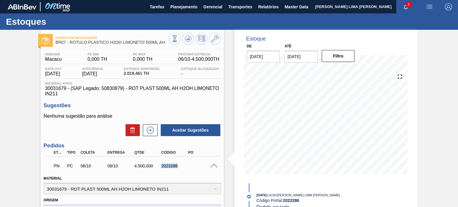
copy div "2023286"
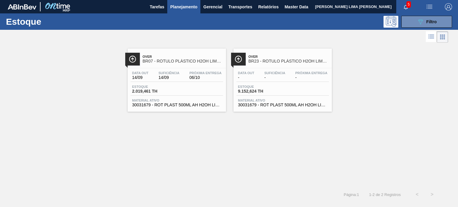
scroll to position [60, 0]
drag, startPoint x: 408, startPoint y: 23, endPoint x: 407, endPoint y: 28, distance: 4.8
click at [408, 23] on button "089F7B8B-B2A5-4AFE-B5C0-19BA573D28AC Filtro" at bounding box center [426, 22] width 51 height 12
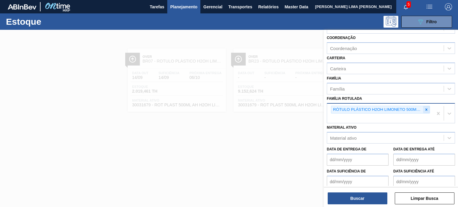
click at [427, 110] on icon at bounding box center [426, 110] width 4 height 4
paste Rotulada "RÓTULO PLÁSTICO H2OH LIMÃO 500ML AH"
type Rotulada "RÓTULO PLÁSTICO H2OH LIMÃO 500ML AH"
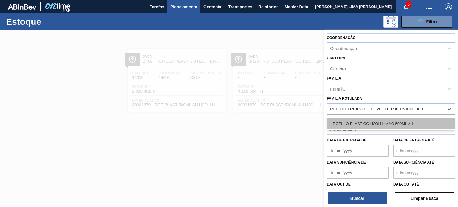
click at [392, 122] on div "RÓTULO PLÁSTICO H2OH LIMÃO 500ML AH" at bounding box center [391, 123] width 128 height 11
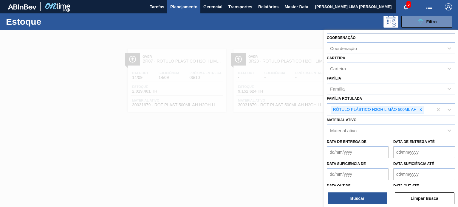
drag, startPoint x: 367, startPoint y: 192, endPoint x: 365, endPoint y: 198, distance: 6.6
click at [367, 192] on div "Buscar Limpar Busca" at bounding box center [391, 195] width 134 height 17
click at [365, 198] on button "Buscar" at bounding box center [358, 199] width 60 height 12
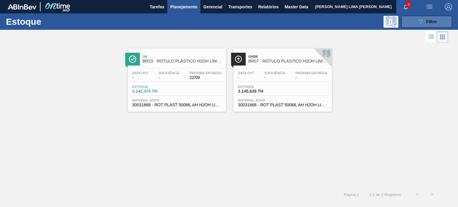
click at [423, 21] on icon "089F7B8B-B2A5-4AFE-B5C0-19BA573D28AC" at bounding box center [420, 21] width 7 height 7
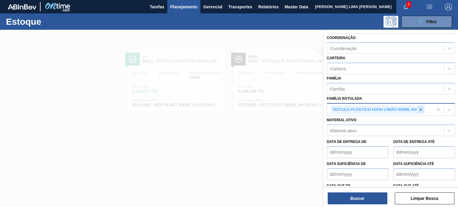
click at [417, 109] on div at bounding box center [420, 109] width 7 height 7
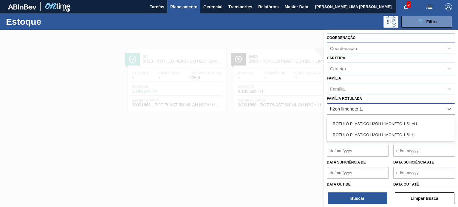
type Rotulada "h2oh limoneto 1,5"
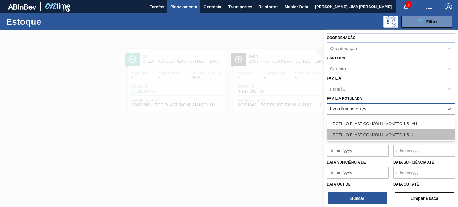
click at [425, 136] on div "RÓTULO PLÁSTICO H2OH LIMONETO 1,5L H" at bounding box center [391, 134] width 128 height 11
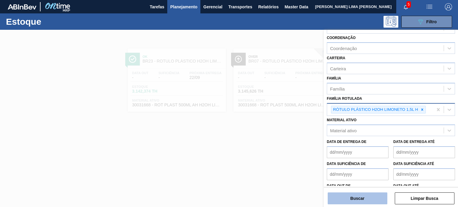
click at [361, 199] on button "Buscar" at bounding box center [358, 199] width 60 height 12
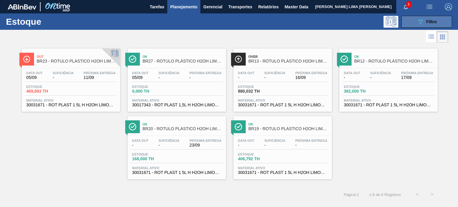
click at [427, 19] on span "Filtro" at bounding box center [431, 21] width 10 height 5
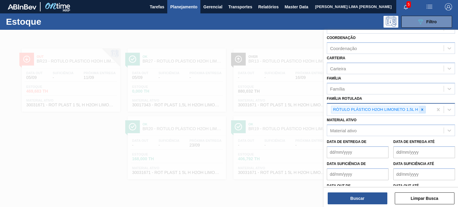
click at [423, 109] on icon at bounding box center [422, 110] width 4 height 4
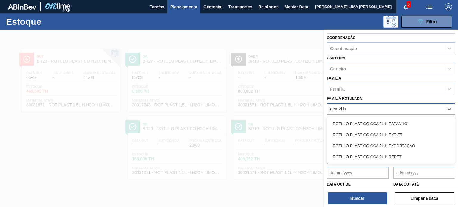
type Rotulada "gca 2l h"
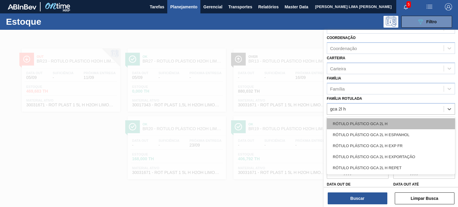
click at [376, 125] on div "RÓTULO PLÁSTICO GCA 2L H" at bounding box center [391, 123] width 128 height 11
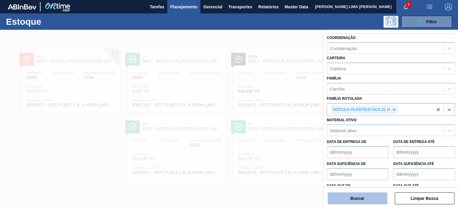
click at [368, 198] on button "Buscar" at bounding box center [358, 199] width 60 height 12
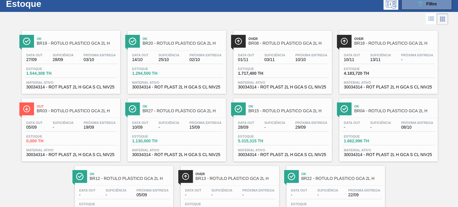
scroll to position [0, 0]
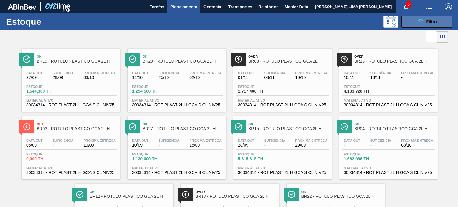
click at [413, 19] on button "089F7B8B-B2A5-4AFE-B5C0-19BA573D28AC Filtro" at bounding box center [426, 22] width 51 height 12
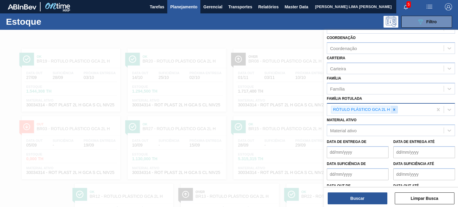
click at [394, 108] on icon at bounding box center [394, 109] width 2 height 2
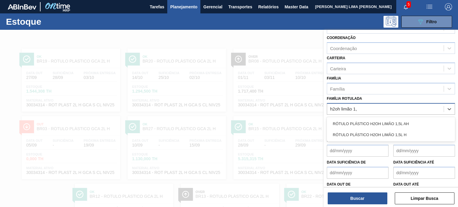
type Rotulada "h2oh limão 1,5"
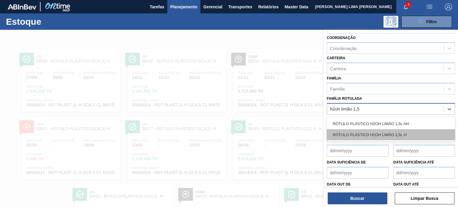
click at [340, 130] on div "RÓTULO PLÁSTICO H2OH LIMÃO 1,5L H" at bounding box center [391, 134] width 128 height 11
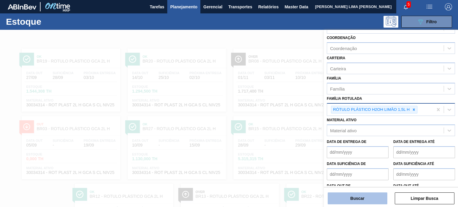
click at [348, 198] on button "Buscar" at bounding box center [358, 199] width 60 height 12
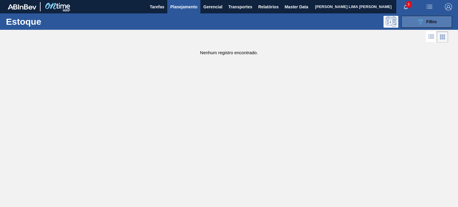
click at [418, 19] on icon "089F7B8B-B2A5-4AFE-B5C0-19BA573D28AC" at bounding box center [420, 21] width 7 height 7
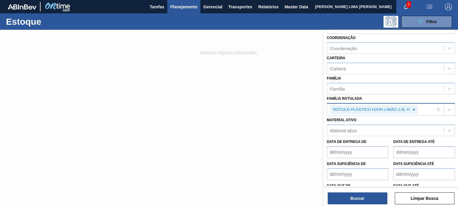
click at [414, 109] on icon at bounding box center [414, 110] width 4 height 4
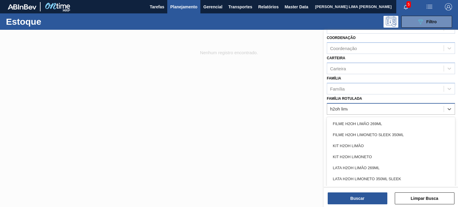
type Rotulada "h2oh limao"
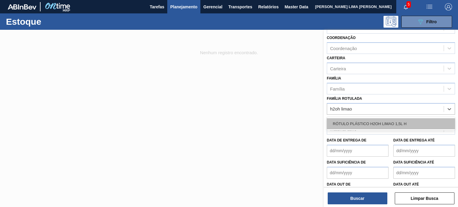
click at [396, 118] on div "RÓTULO PLÁSTICO H2OH LIMAO 1,5L H" at bounding box center [391, 123] width 128 height 11
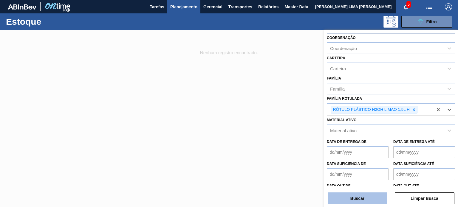
click at [365, 193] on button "Buscar" at bounding box center [358, 199] width 60 height 12
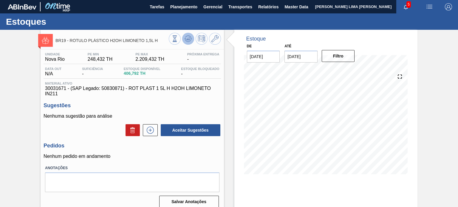
click at [188, 43] on button at bounding box center [188, 39] width 12 height 12
click at [187, 39] on icon at bounding box center [188, 38] width 4 height 3
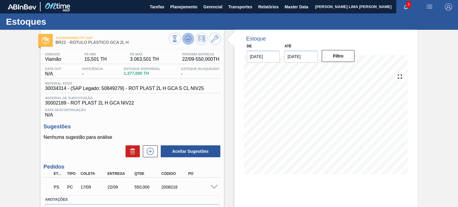
click at [186, 39] on icon at bounding box center [187, 38] width 7 height 7
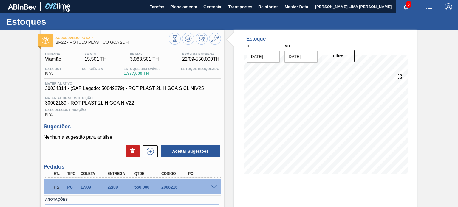
click at [213, 186] on span at bounding box center [213, 187] width 7 height 4
click at [60, 89] on span "30034314 - (SAP Legado: 50849279) - ROT PLAST 2L H GCA S CL NIV25" at bounding box center [124, 88] width 159 height 5
copy span "30034314"
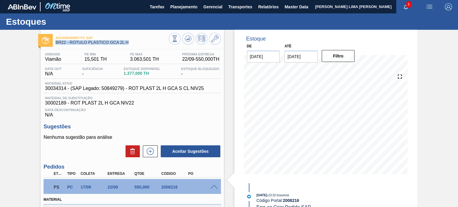
drag, startPoint x: 132, startPoint y: 42, endPoint x: 57, endPoint y: 42, distance: 75.1
click at [57, 42] on span "BR22 - RÓTULO PLÁSTICO GCA 2L H" at bounding box center [111, 42] width 113 height 4
copy span "BR22 - RÓTULO PLÁSTICO GCA 2L H"
click at [55, 86] on span "30034314 - (SAP Legado: 50849279) - ROT PLAST 2L H GCA S CL NIV25" at bounding box center [124, 88] width 159 height 5
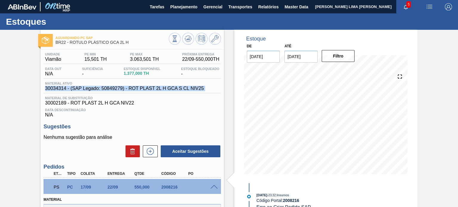
click at [55, 86] on span "30034314 - (SAP Legado: 50849279) - ROT PLAST 2L H GCA S CL NIV25" at bounding box center [124, 88] width 159 height 5
copy span "30034314 - (SAP Legado: 50849279) - ROT PLAST 2L H GCA S CL NIV25"
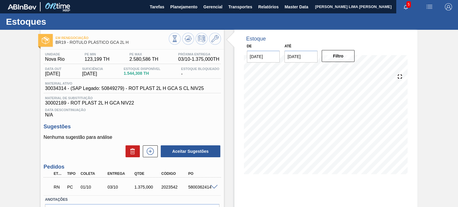
scroll to position [49, 0]
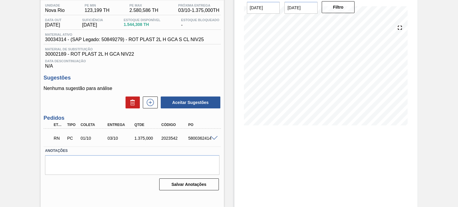
click at [210, 137] on span at bounding box center [213, 138] width 7 height 4
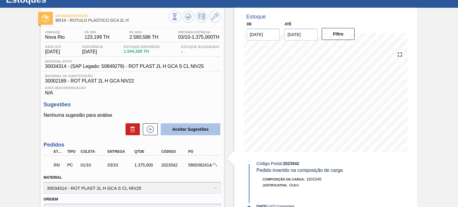
scroll to position [32, 0]
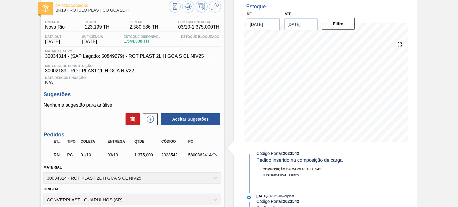
click at [170, 154] on div "2023542" at bounding box center [175, 155] width 30 height 5
copy div "2023542"
click at [173, 6] on icon at bounding box center [174, 6] width 7 height 7
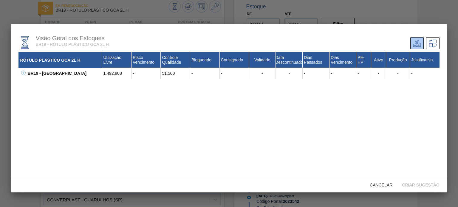
click at [24, 74] on icon at bounding box center [23, 73] width 4 height 4
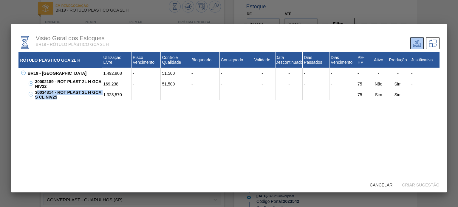
drag, startPoint x: 61, startPoint y: 99, endPoint x: 37, endPoint y: 91, distance: 25.5
click at [37, 91] on div "30034314 - ROT PLAST 2L H GCA S CL NIV25" at bounding box center [67, 94] width 69 height 11
click at [36, 91] on div "30034314 - ROT PLAST 2L H GCA S CL NIV25" at bounding box center [67, 94] width 69 height 11
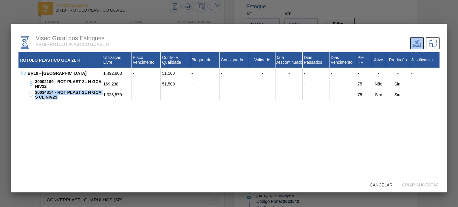
click at [36, 91] on div "30034314 - ROT PLAST 2L H GCA S CL NIV25" at bounding box center [67, 94] width 69 height 11
copy div "30034314 - ROT PLAST 2L H GCA S CL NIV25"
click at [109, 97] on div "1.323,570" at bounding box center [117, 94] width 30 height 11
click at [108, 97] on div "1.323,570" at bounding box center [117, 94] width 30 height 11
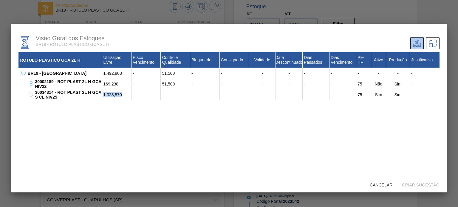
copy div "1.323,570"
click at [72, 83] on div "30002189 - ROT PLAST 2L H GCA NIV22" at bounding box center [67, 84] width 69 height 11
copy div "30002189 - ROT PLAST 2L H GCA NIV22"
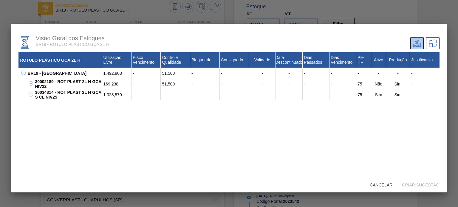
click at [110, 86] on div "169,238" at bounding box center [117, 84] width 30 height 11
copy div "169,238"
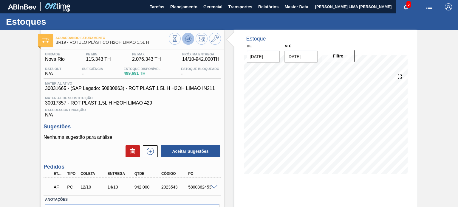
click at [189, 36] on icon at bounding box center [188, 37] width 6 height 3
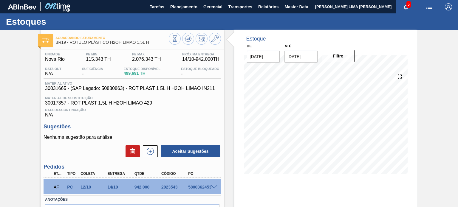
scroll to position [49, 0]
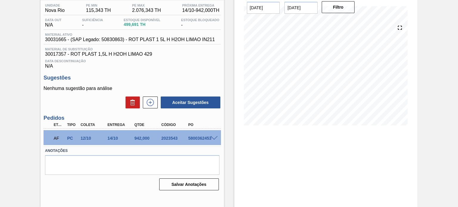
click at [211, 142] on div "AF PC 12/10 14/10 942,000 2023543 5800362453" at bounding box center [132, 137] width 177 height 15
click at [211, 141] on div "5800362453" at bounding box center [202, 138] width 30 height 5
click at [211, 139] on span at bounding box center [213, 138] width 7 height 4
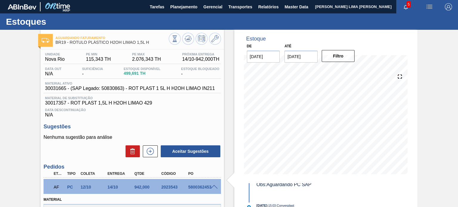
scroll to position [0, 0]
